Goal: Information Seeking & Learning: Learn about a topic

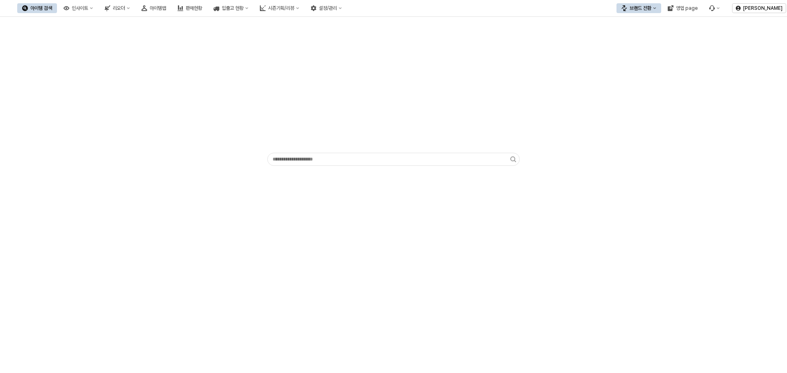
click at [471, 97] on div "App Frame" at bounding box center [393, 103] width 259 height 95
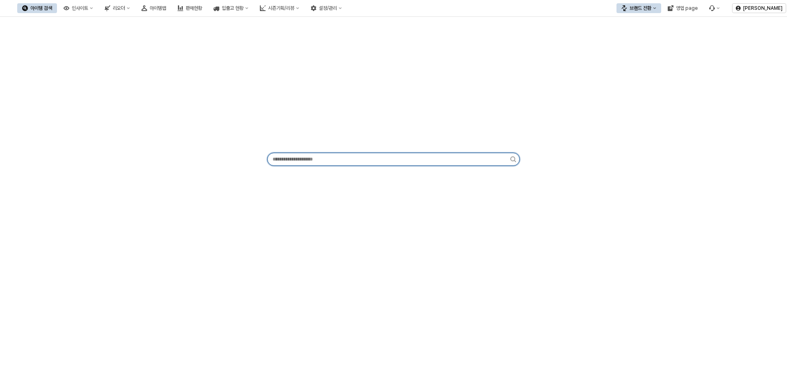
click at [375, 159] on input "App Frame" at bounding box center [389, 159] width 243 height 12
type input "*"
type input "*******"
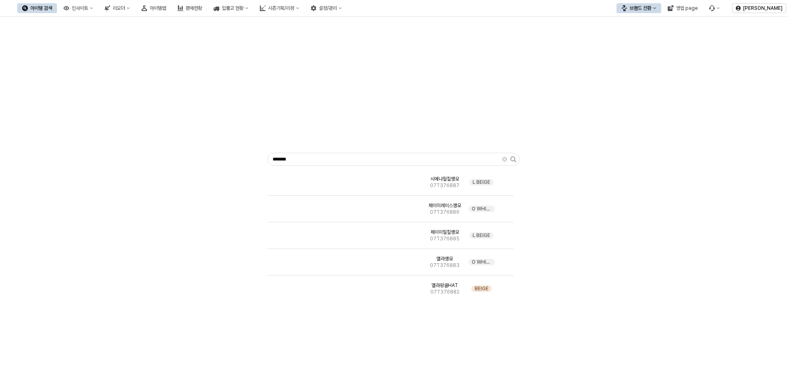
click at [623, 165] on div "******* 시에나밀짚챙모 07T376887 L BEIGE 제이미레이스챙모 07T376886 O WHITE 제이미밀짚챙모 07T376885 …" at bounding box center [393, 157] width 777 height 275
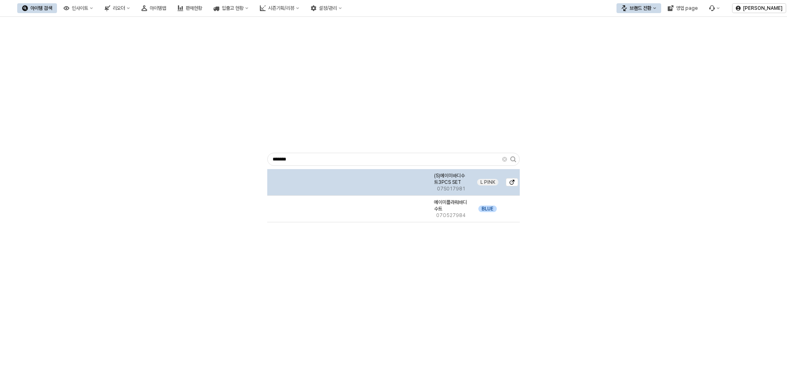
click at [349, 179] on img "App Frame" at bounding box center [349, 179] width 0 height 0
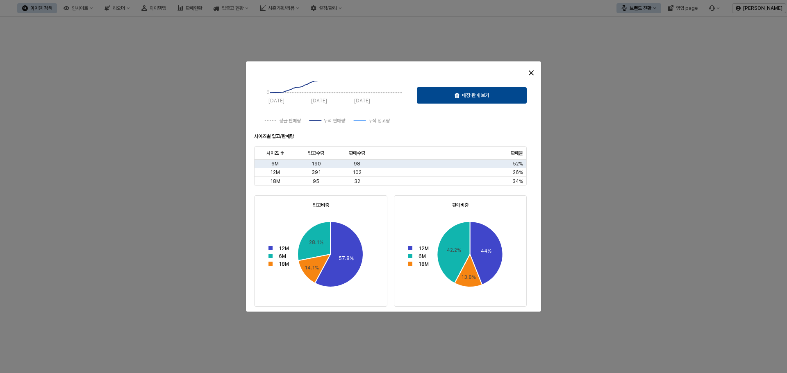
scroll to position [205, 0]
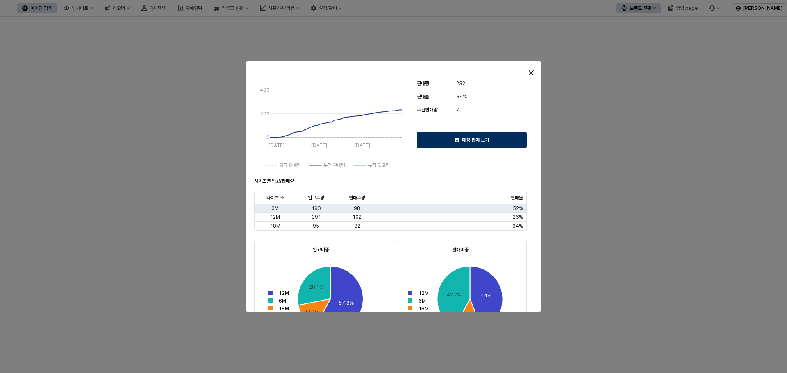
click at [452, 143] on div "매장 판매 보기" at bounding box center [472, 140] width 102 height 16
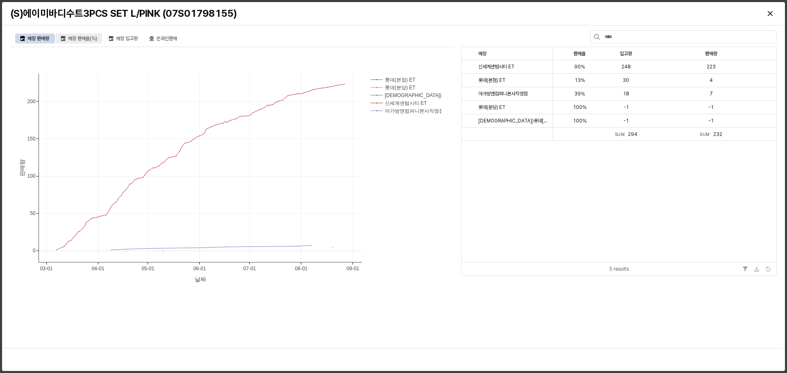
click at [75, 36] on div "매장 판매율(%)" at bounding box center [82, 39] width 29 height 10
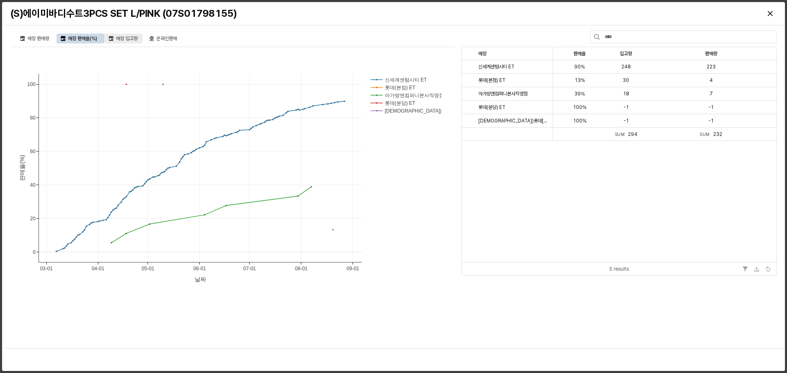
click at [123, 38] on div "매장 입고량" at bounding box center [127, 39] width 22 height 10
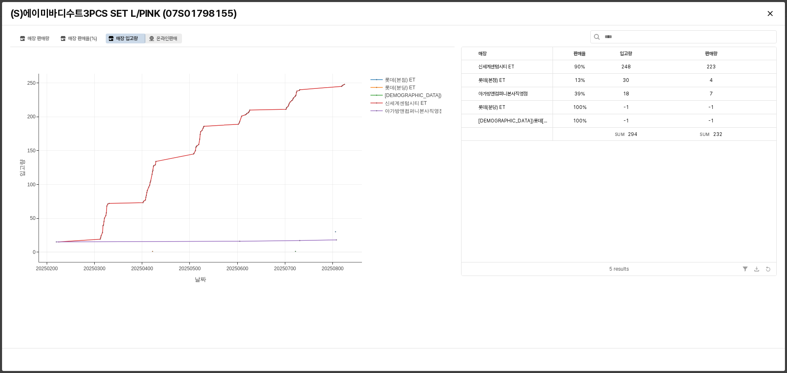
click at [163, 37] on div "온라인판매" at bounding box center [167, 39] width 20 height 10
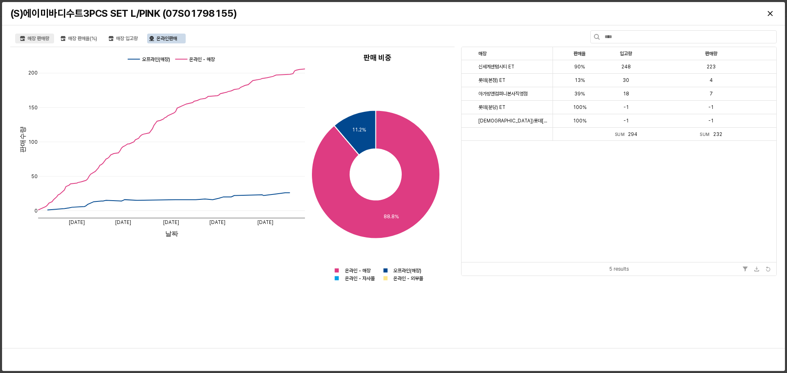
click at [39, 39] on div "매장 판매량" at bounding box center [38, 39] width 22 height 10
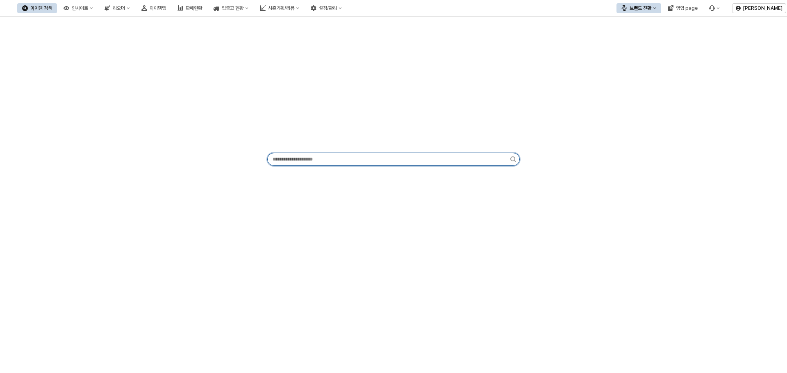
click at [418, 159] on input "App Frame" at bounding box center [389, 159] width 243 height 12
paste input "*"
type input "***"
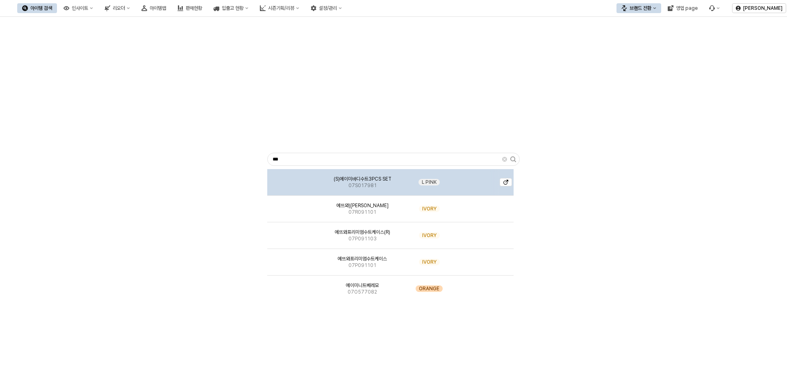
click at [384, 182] on div "(S)에이미바디수트3PCS SET 07S017981" at bounding box center [363, 182] width 70 height 27
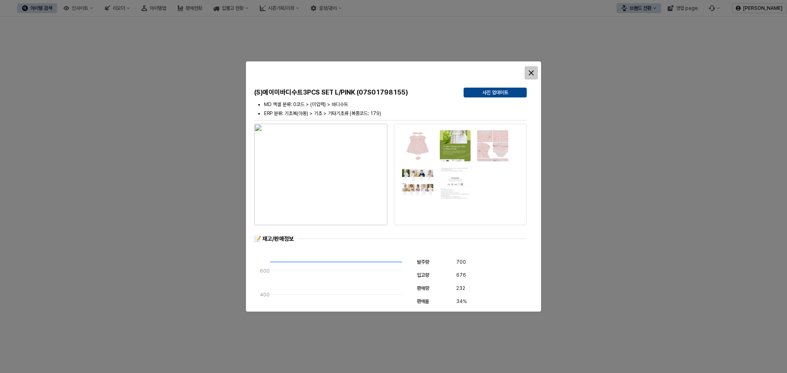
click at [529, 74] on icon "Close" at bounding box center [531, 73] width 5 height 5
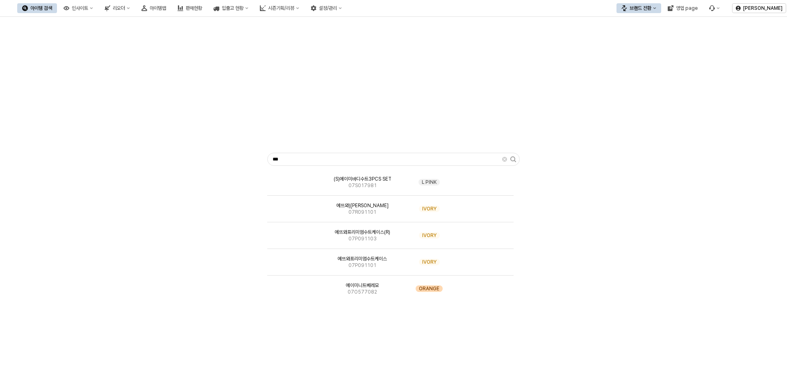
click at [546, 306] on div "*** (S)에이미바디수트3PCS SET 07S017981 L PINK 에뜨와)프리미엄슈트케이스 07R091101 IVORY 에뜨와프리미엄수트…" at bounding box center [393, 170] width 787 height 307
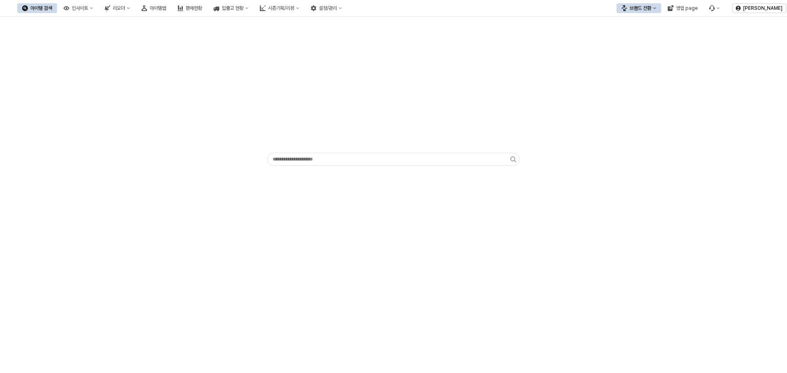
drag, startPoint x: 614, startPoint y: 85, endPoint x: 542, endPoint y: 29, distance: 91.1
click at [612, 83] on div "App Frame" at bounding box center [393, 94] width 777 height 148
drag, startPoint x: 345, startPoint y: 103, endPoint x: 216, endPoint y: 21, distance: 152.8
click at [343, 101] on div "App Frame" at bounding box center [393, 103] width 259 height 95
click at [244, 8] on div "입출고 현황" at bounding box center [233, 8] width 22 height 6
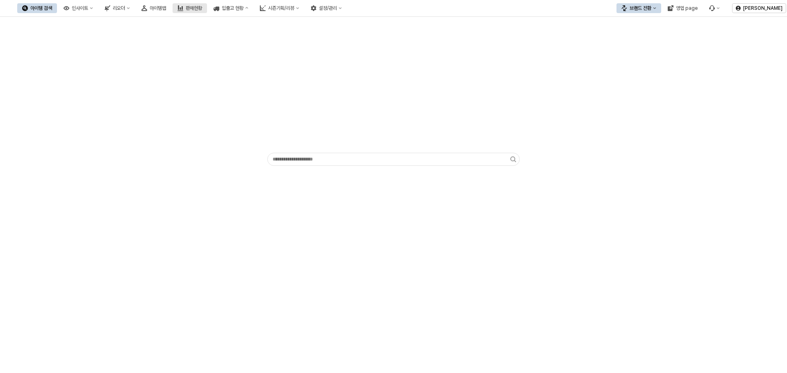
click at [202, 9] on div "판매현황" at bounding box center [194, 8] width 16 height 6
click at [166, 8] on div "아이템맵" at bounding box center [158, 8] width 16 height 6
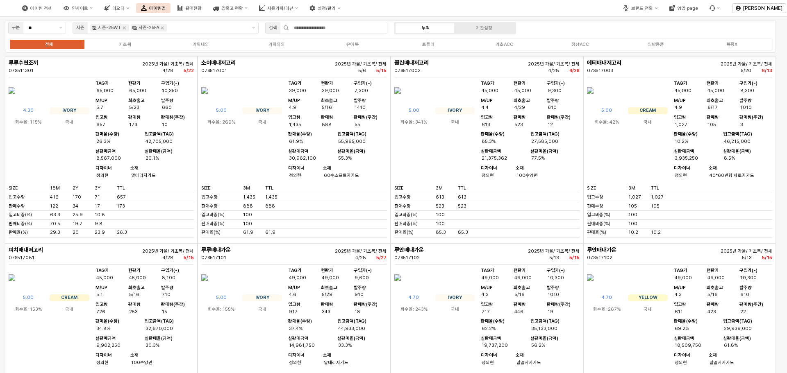
drag, startPoint x: 221, startPoint y: 197, endPoint x: 248, endPoint y: 196, distance: 27.1
click at [248, 126] on div "회수율: 269% 국내" at bounding box center [241, 121] width 81 height 10
click at [290, 205] on div "아이템 검색 인사이트 리오더 아이템맵 판매현황 입출고 현황 시즌기획/리뷰 설정/관리 브랜드 전환 영업 page 김지은 구분 ** 시즌 시즌-2…" at bounding box center [393, 186] width 787 height 373
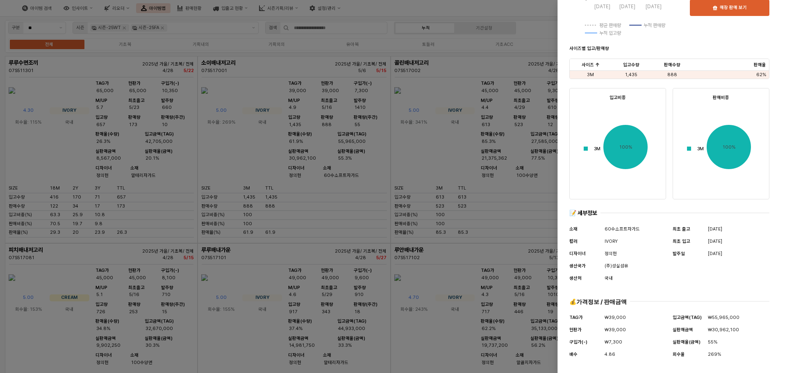
scroll to position [258, 0]
click at [723, 351] on div "269%" at bounding box center [738, 355] width 61 height 9
click at [707, 351] on div "입고금액(TAG) ₩55,965,000 실판매금액 ₩30,962,100 실판매율(금액) 55% 회수율 269%" at bounding box center [721, 337] width 97 height 46
drag, startPoint x: 717, startPoint y: 339, endPoint x: 746, endPoint y: 228, distance: 114.1
click at [746, 228] on div "2025/05/16" at bounding box center [738, 229] width 61 height 9
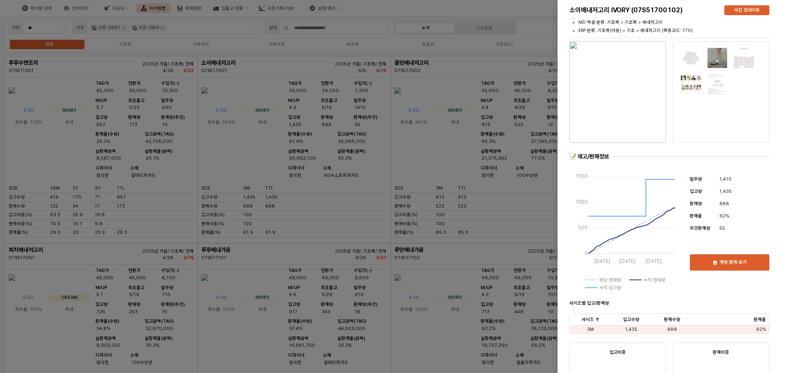
scroll to position [0, 0]
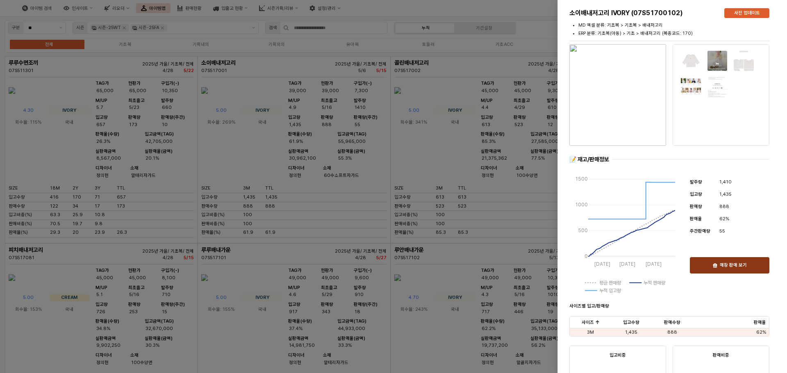
click at [726, 269] on div "매장 판매 보기" at bounding box center [730, 266] width 72 height 16
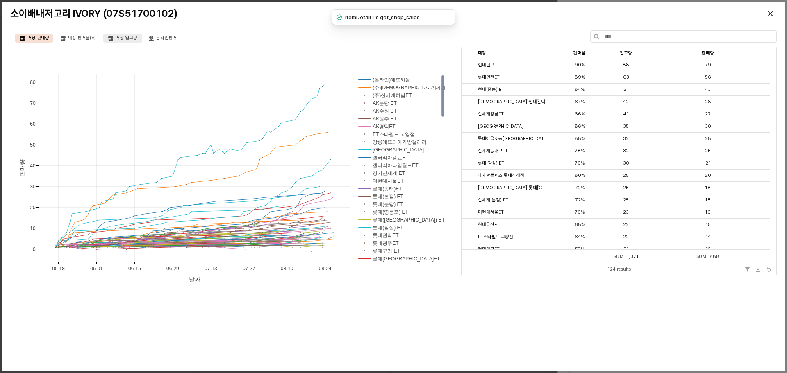
click at [123, 39] on div "매장 입고량" at bounding box center [127, 38] width 22 height 9
click at [619, 54] on div "입고량 입고량" at bounding box center [626, 53] width 39 height 12
click at [628, 52] on div "입고량 입고량" at bounding box center [626, 53] width 39 height 12
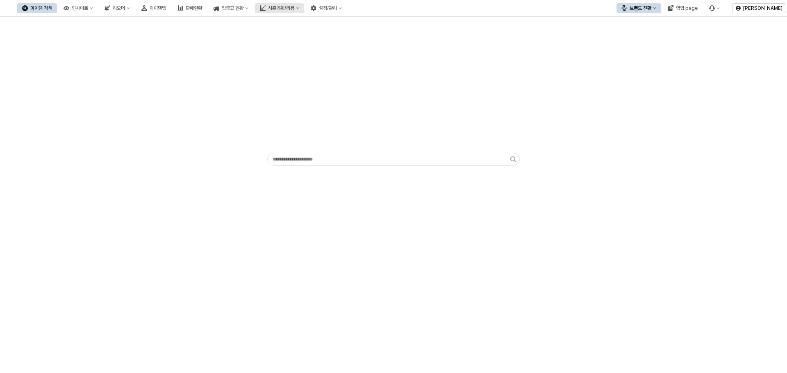
click at [294, 8] on div "시즌기획/리뷰" at bounding box center [281, 8] width 26 height 6
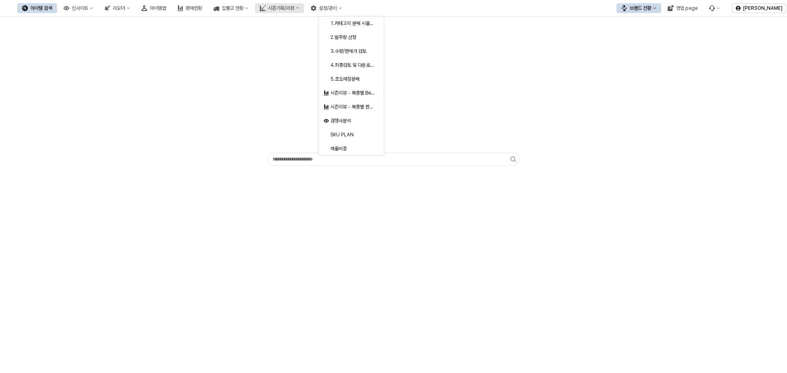
click at [294, 10] on div "시즌기획/리뷰" at bounding box center [281, 8] width 26 height 6
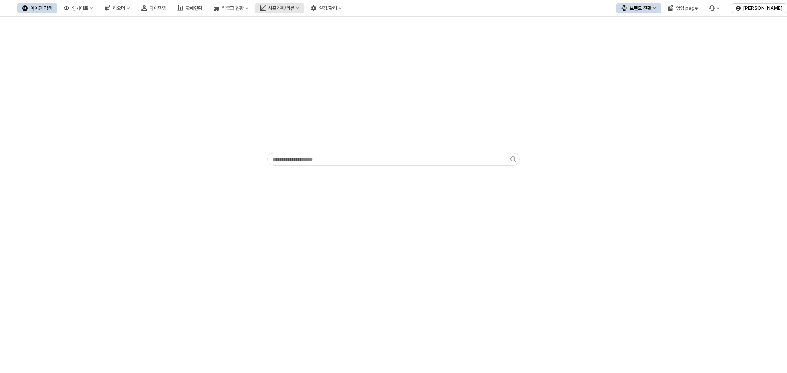
click at [294, 10] on div "시즌기획/리뷰" at bounding box center [281, 8] width 26 height 6
click at [256, 14] on div "아이템 검색 인사이트 리오더 아이템맵 판매현황 입출고 현황 시즌기획/리뷰 설정/관리" at bounding box center [182, 8] width 330 height 17
click at [202, 9] on div "판매현황" at bounding box center [194, 8] width 16 height 6
click at [202, 8] on div "판매현황" at bounding box center [194, 8] width 16 height 6
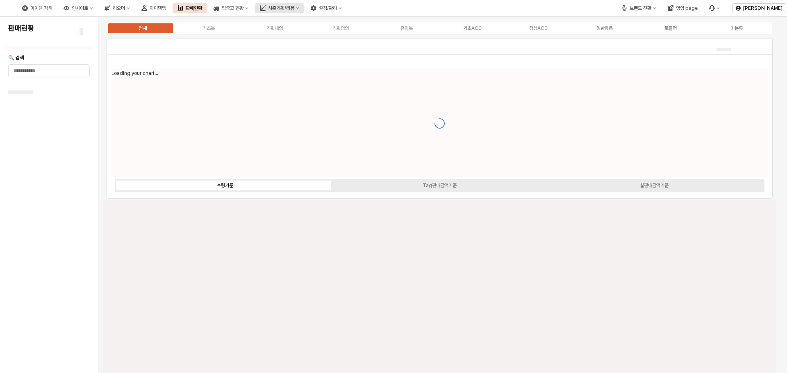
click at [294, 7] on div "시즌기획/리뷰" at bounding box center [281, 8] width 26 height 6
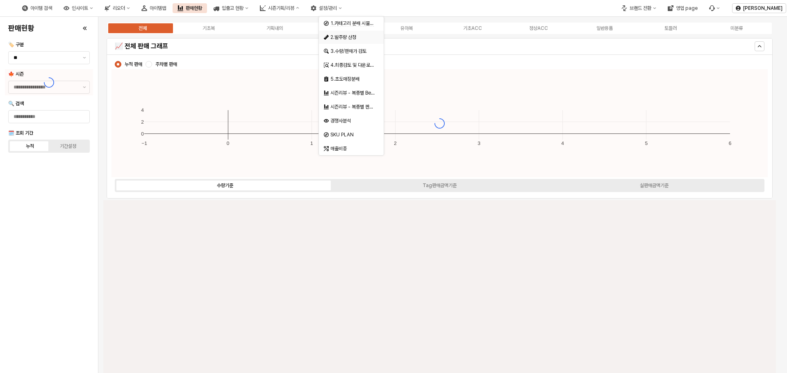
click at [359, 36] on div "2.발주량 산정" at bounding box center [351, 37] width 43 height 7
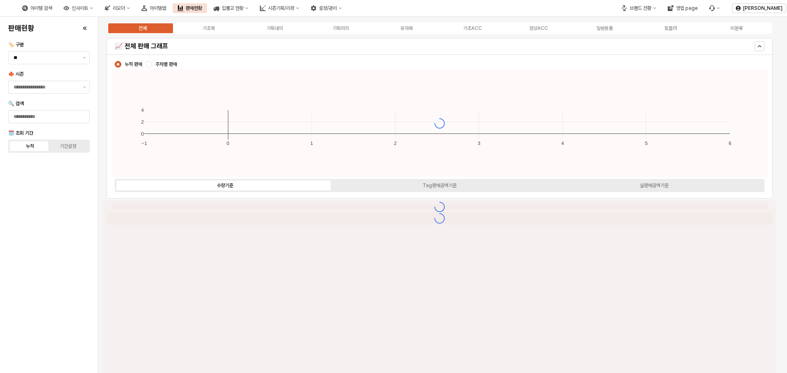
type input "****"
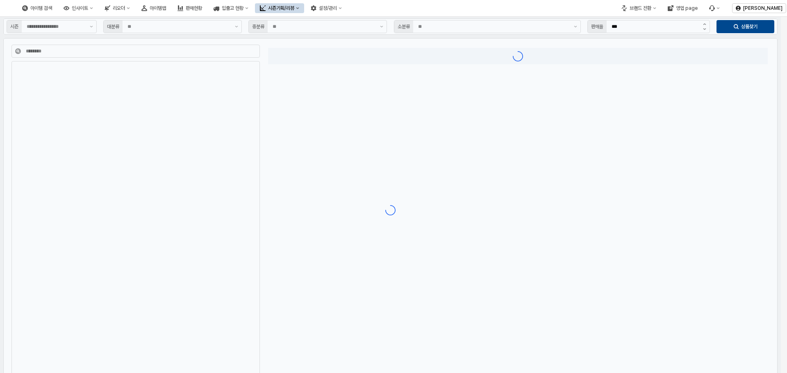
type input "**"
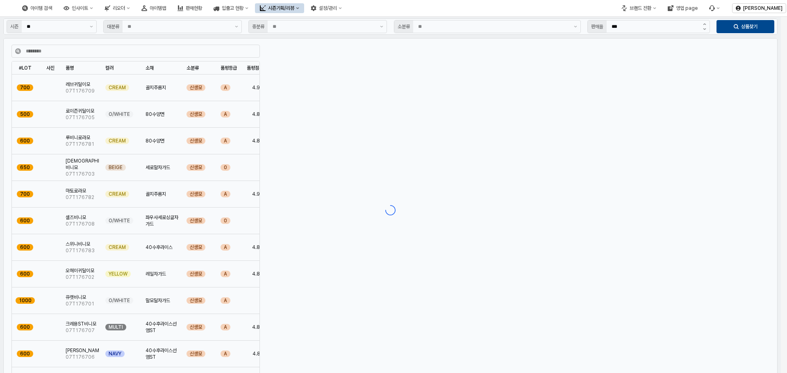
click at [130, 130] on div "App Frame" at bounding box center [390, 210] width 781 height 387
click at [139, 118] on div "App Frame" at bounding box center [390, 210] width 781 height 387
click at [198, 79] on div "신생모" at bounding box center [200, 88] width 34 height 27
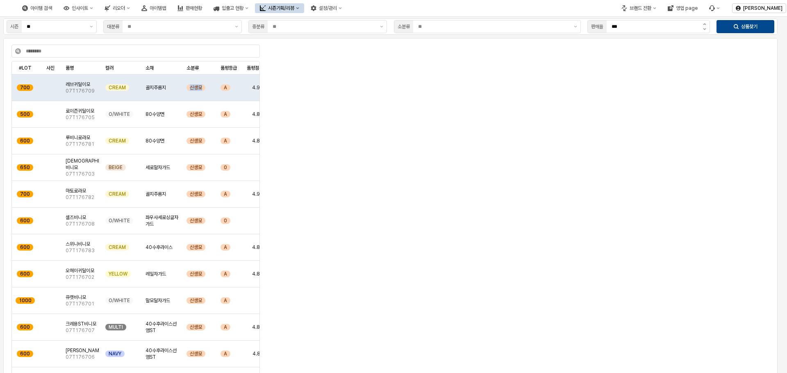
click at [299, 7] on icon "시즌기획/리뷰" at bounding box center [297, 8] width 3 height 3
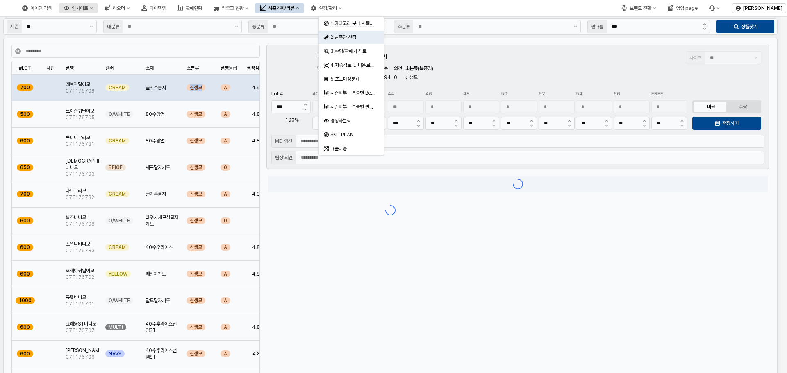
click at [88, 7] on div "인사이트" at bounding box center [80, 8] width 16 height 6
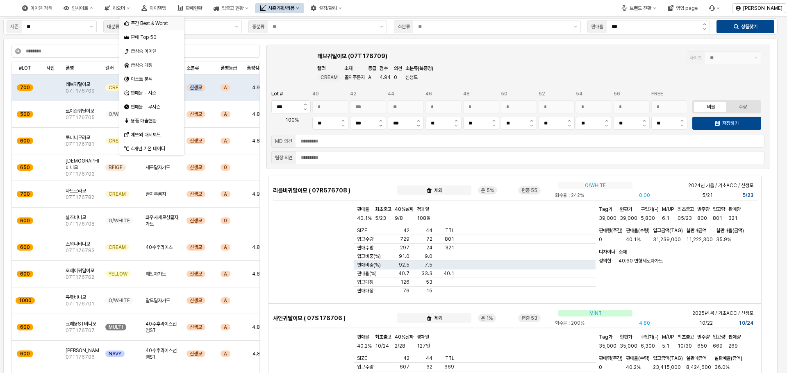
click at [151, 25] on div "주간 Best & Worst" at bounding box center [152, 23] width 43 height 7
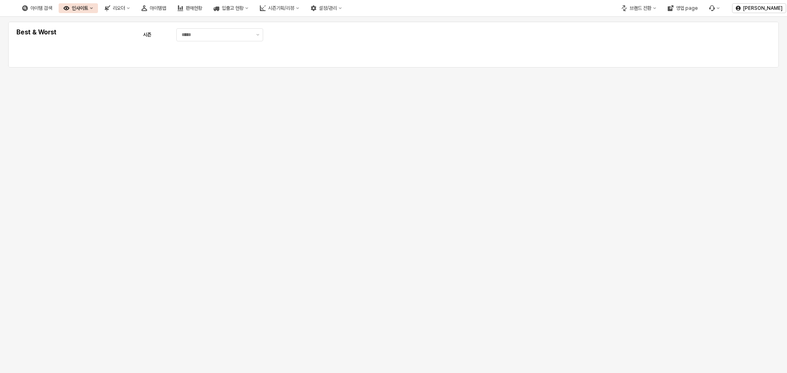
type input "********"
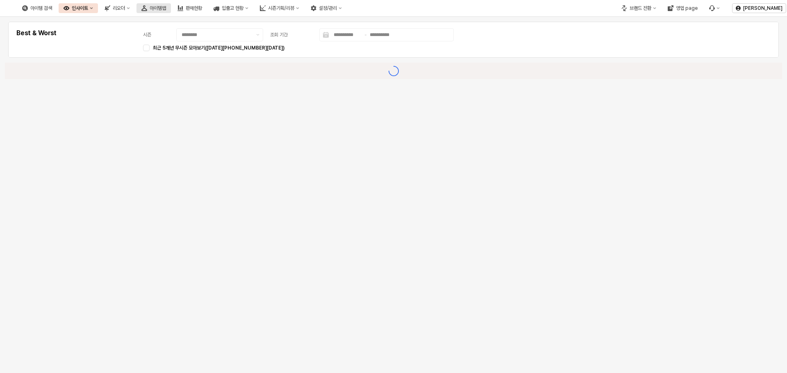
click at [166, 10] on div "아이템맵" at bounding box center [158, 8] width 16 height 6
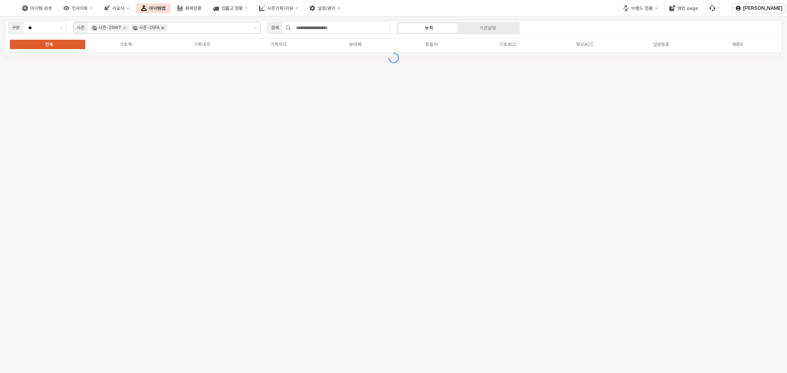
click at [162, 29] on icon "Remove 시즌-25FA" at bounding box center [162, 28] width 7 height 7
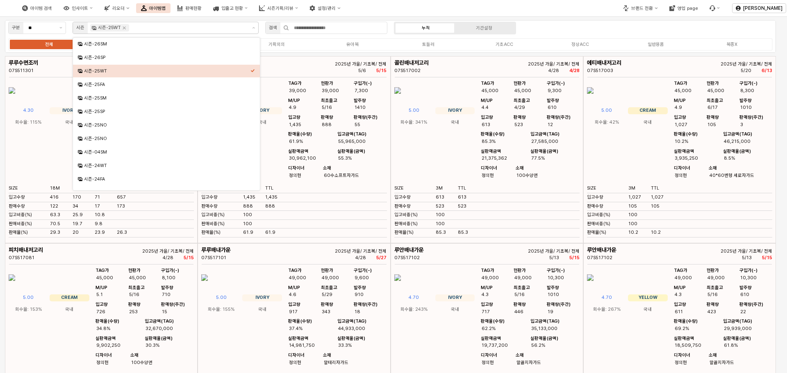
click at [536, 28] on div "구분 ** 시즌 시즌-25WT 검색 누적 기간설정 전체 기초복 기획내의 기획외의 유아복 토들러 기초ACC 정상ACC 일반용품 복종X" at bounding box center [390, 36] width 771 height 33
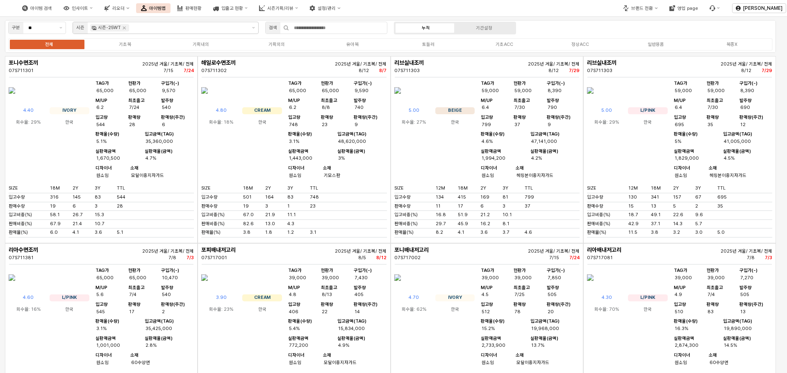
click at [296, 244] on div "포피배내저고리 07S717001 2025년 겨울/ 기초복/ 전체 8/5 8/12 3.90 CREAM 회수율: 23% [DEMOGRAPHIC_D…" at bounding box center [294, 337] width 193 height 187
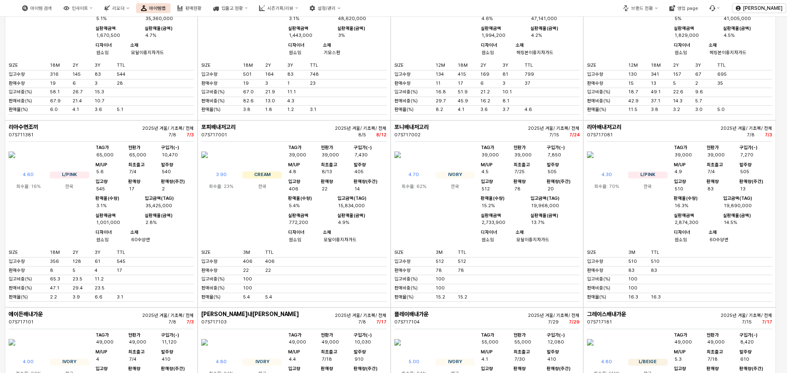
scroll to position [615, 0]
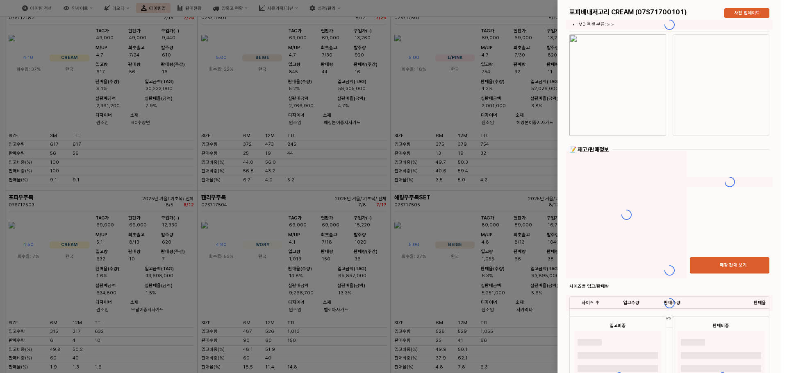
click at [298, 57] on div at bounding box center [393, 186] width 787 height 373
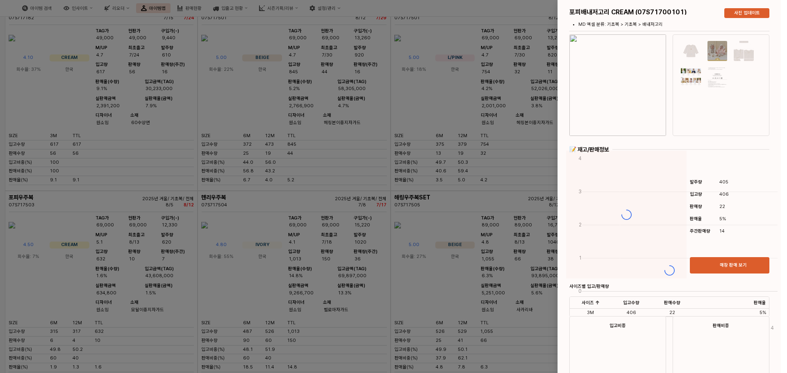
click at [430, 61] on div at bounding box center [393, 186] width 787 height 373
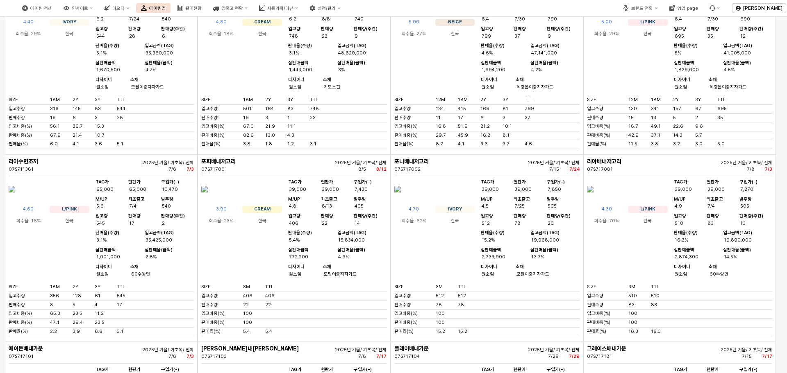
scroll to position [0, 0]
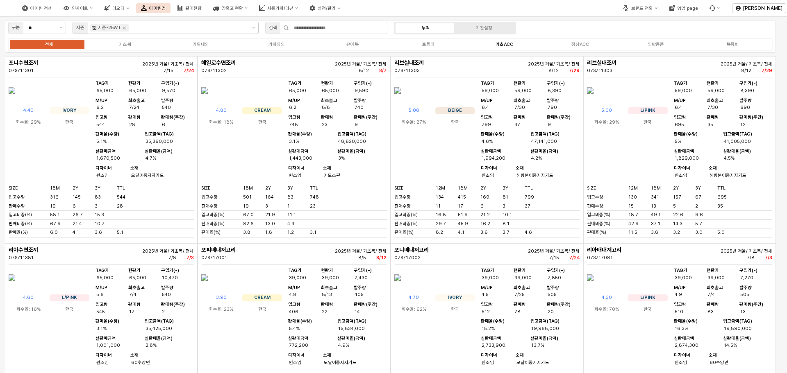
click at [506, 45] on div "기초ACC" at bounding box center [505, 44] width 18 height 5
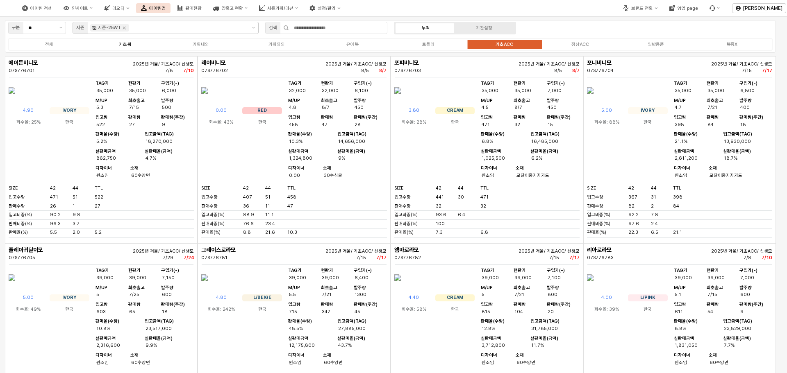
click at [121, 41] on label "기초복" at bounding box center [125, 44] width 76 height 7
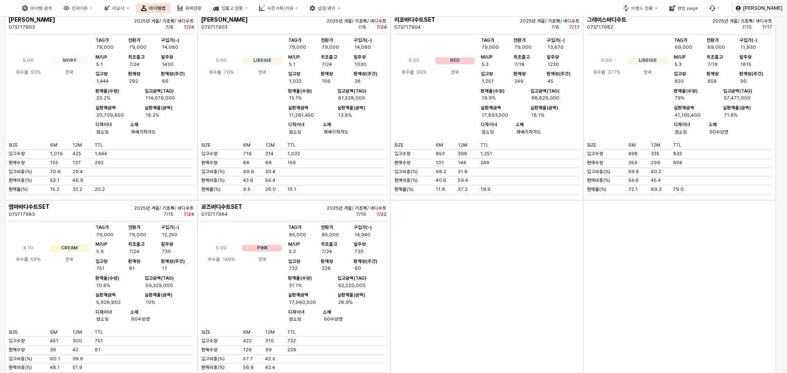
scroll to position [738, 0]
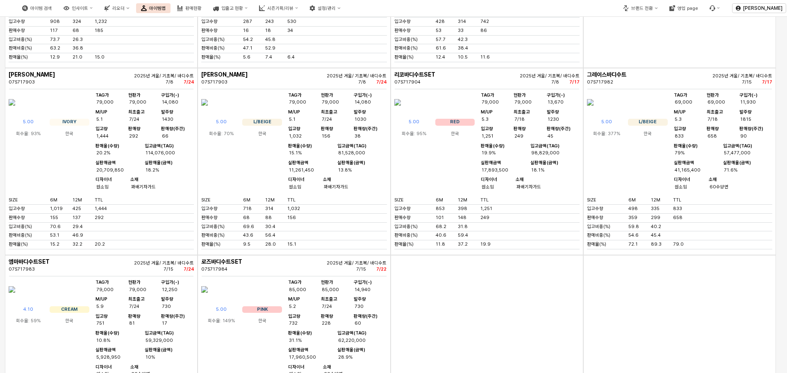
click at [594, 112] on img "App Frame" at bounding box center [590, 103] width 7 height 20
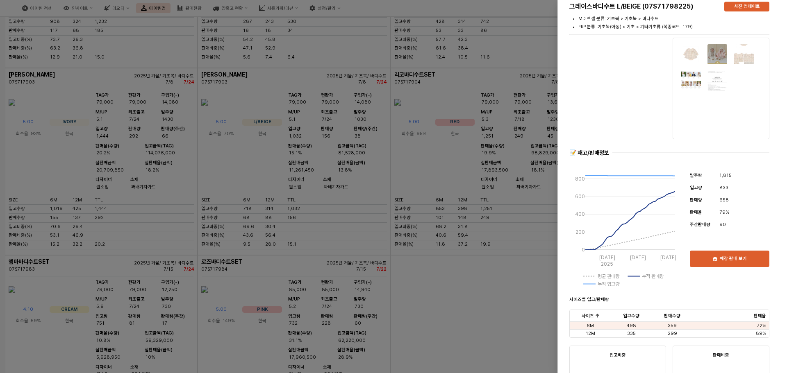
scroll to position [0, 0]
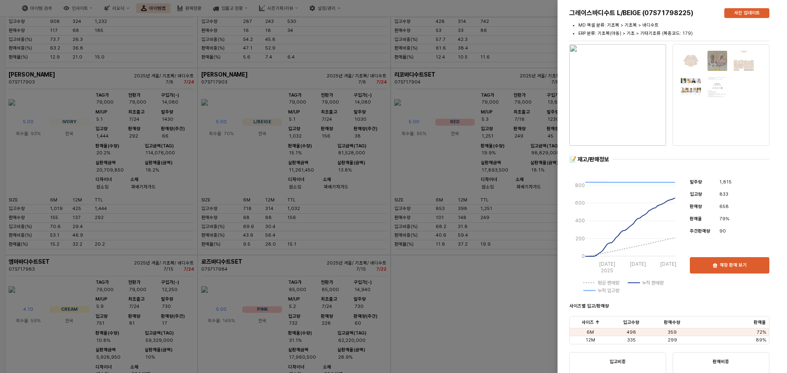
click at [432, 158] on div at bounding box center [393, 186] width 787 height 373
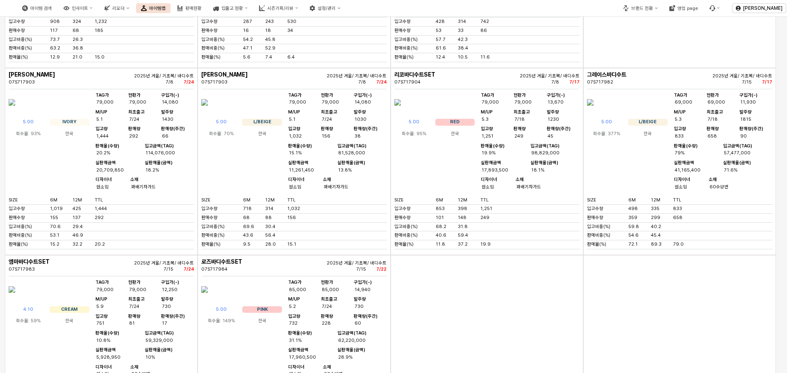
click at [544, 174] on div "18.1%" at bounding box center [554, 171] width 48 height 6
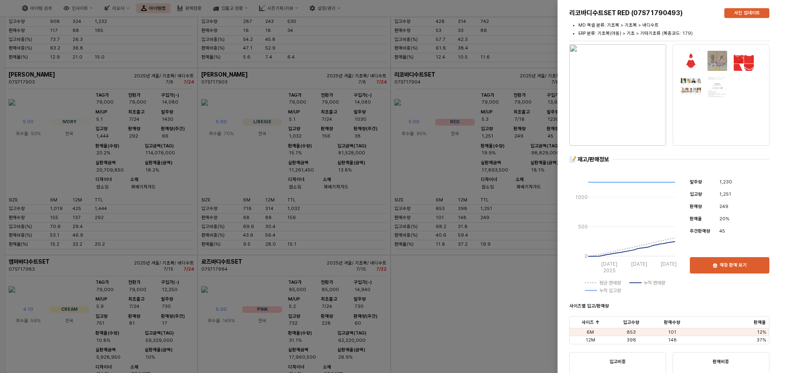
click at [518, 287] on div at bounding box center [393, 186] width 787 height 373
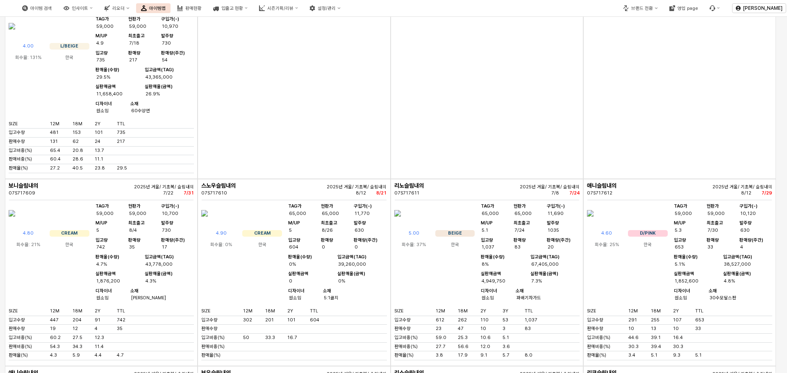
scroll to position [2747, 0]
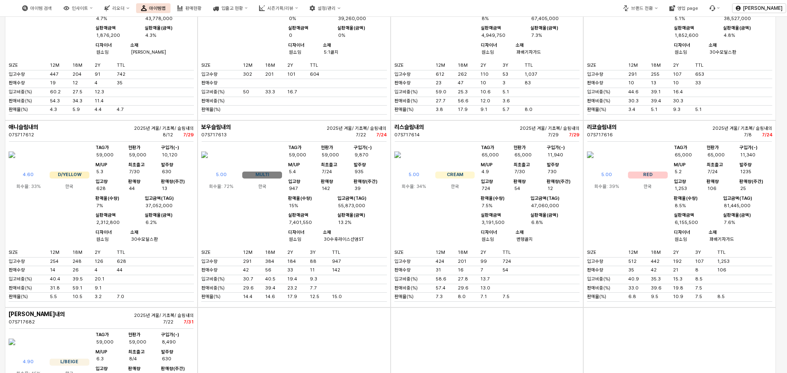
drag, startPoint x: 502, startPoint y: 148, endPoint x: 492, endPoint y: 148, distance: 9.8
